Goal: Book appointment/travel/reservation

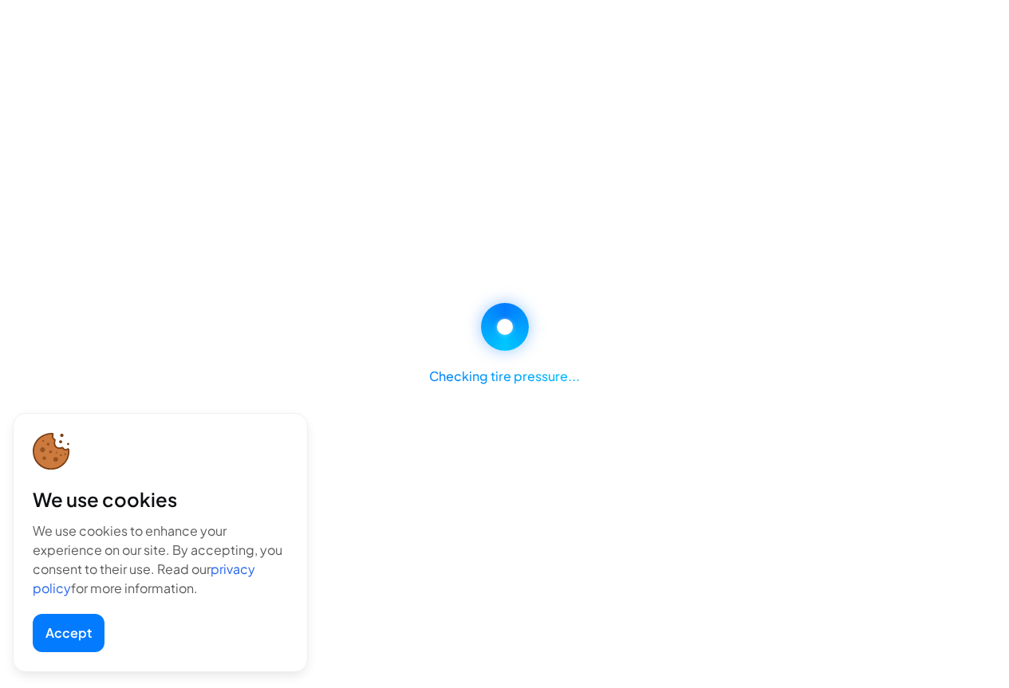
select select "********"
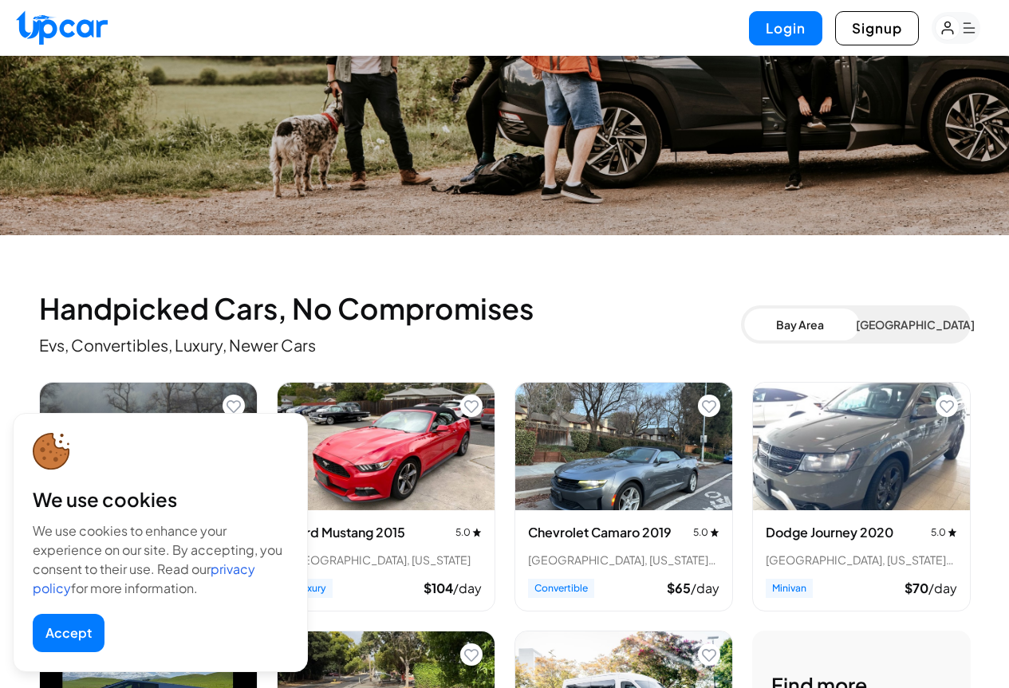
scroll to position [558, 0]
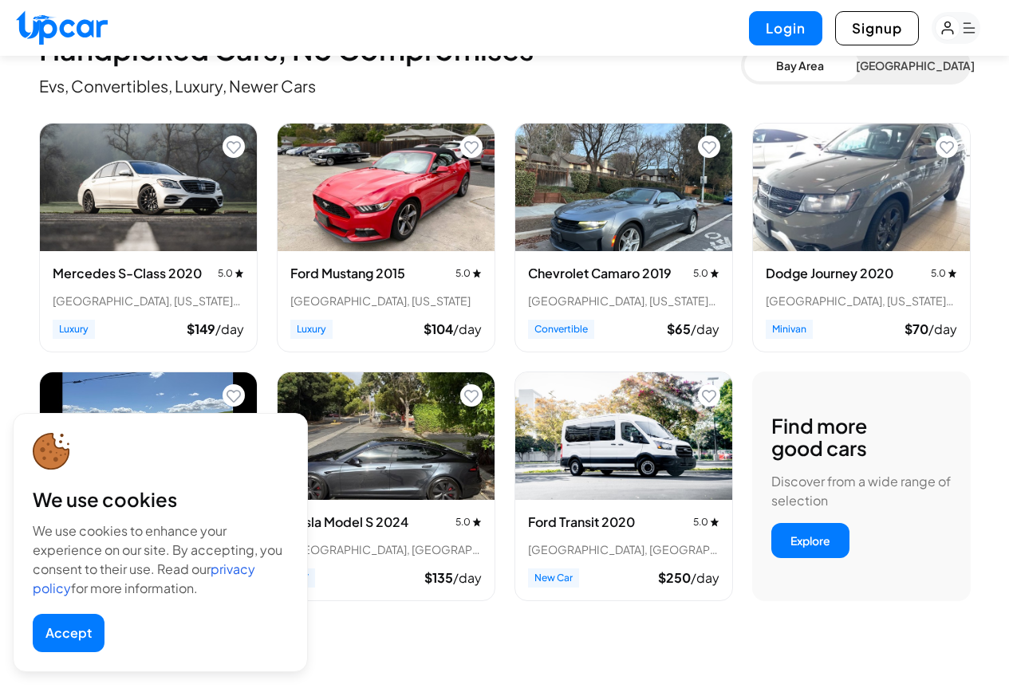
click at [76, 623] on button "Accept" at bounding box center [69, 633] width 72 height 38
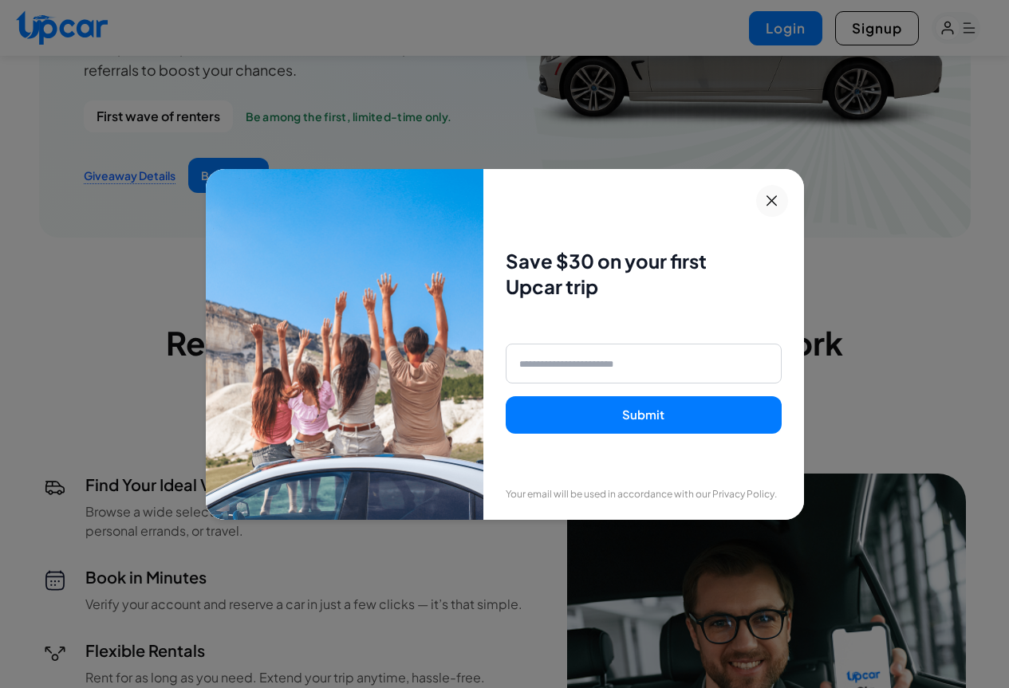
scroll to position [1760, 0]
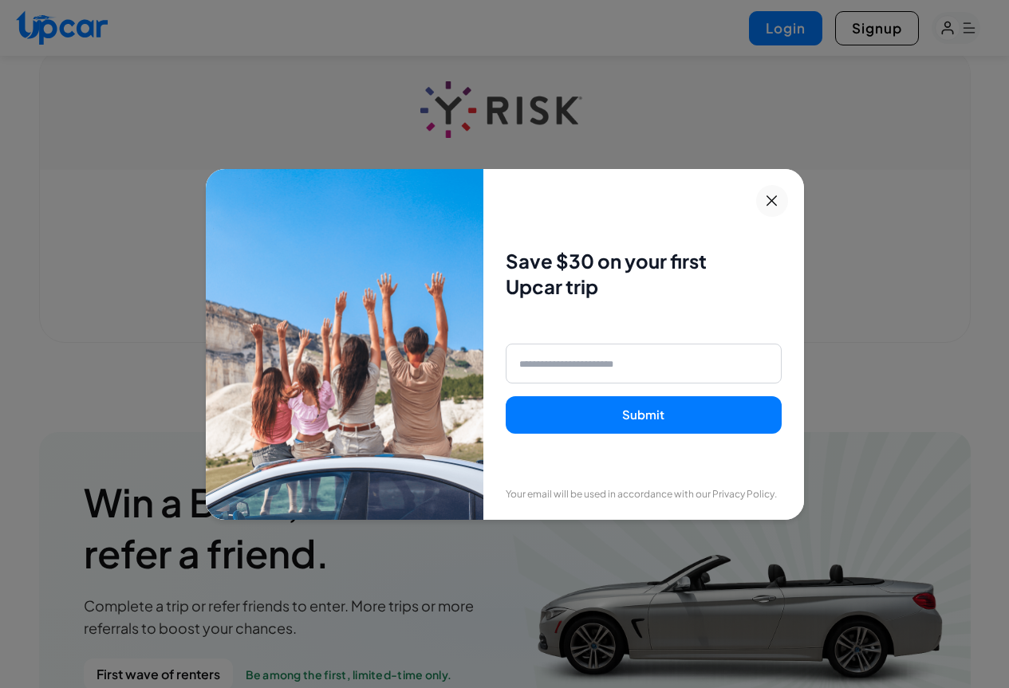
click at [777, 203] on icon at bounding box center [772, 200] width 20 height 19
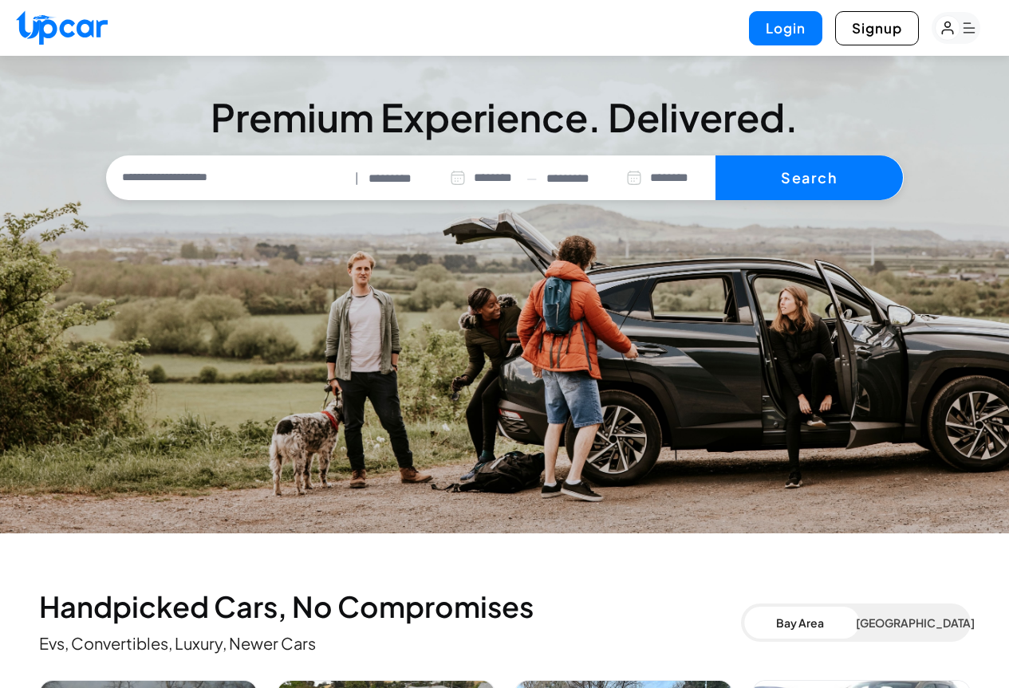
scroll to position [0, 0]
